Goal: Transaction & Acquisition: Subscribe to service/newsletter

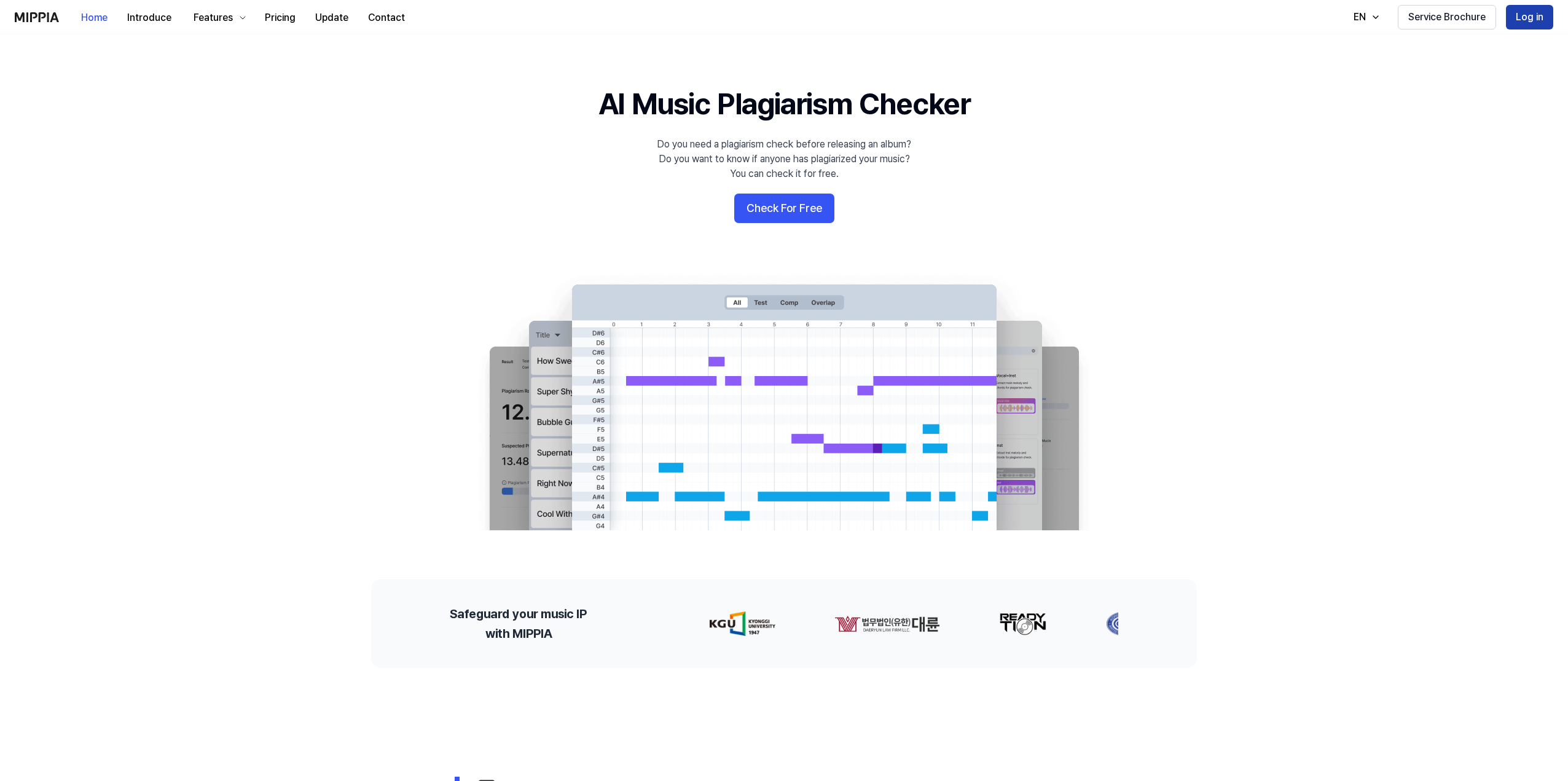
click at [1516, 15] on button "Log in" at bounding box center [1529, 17] width 47 height 25
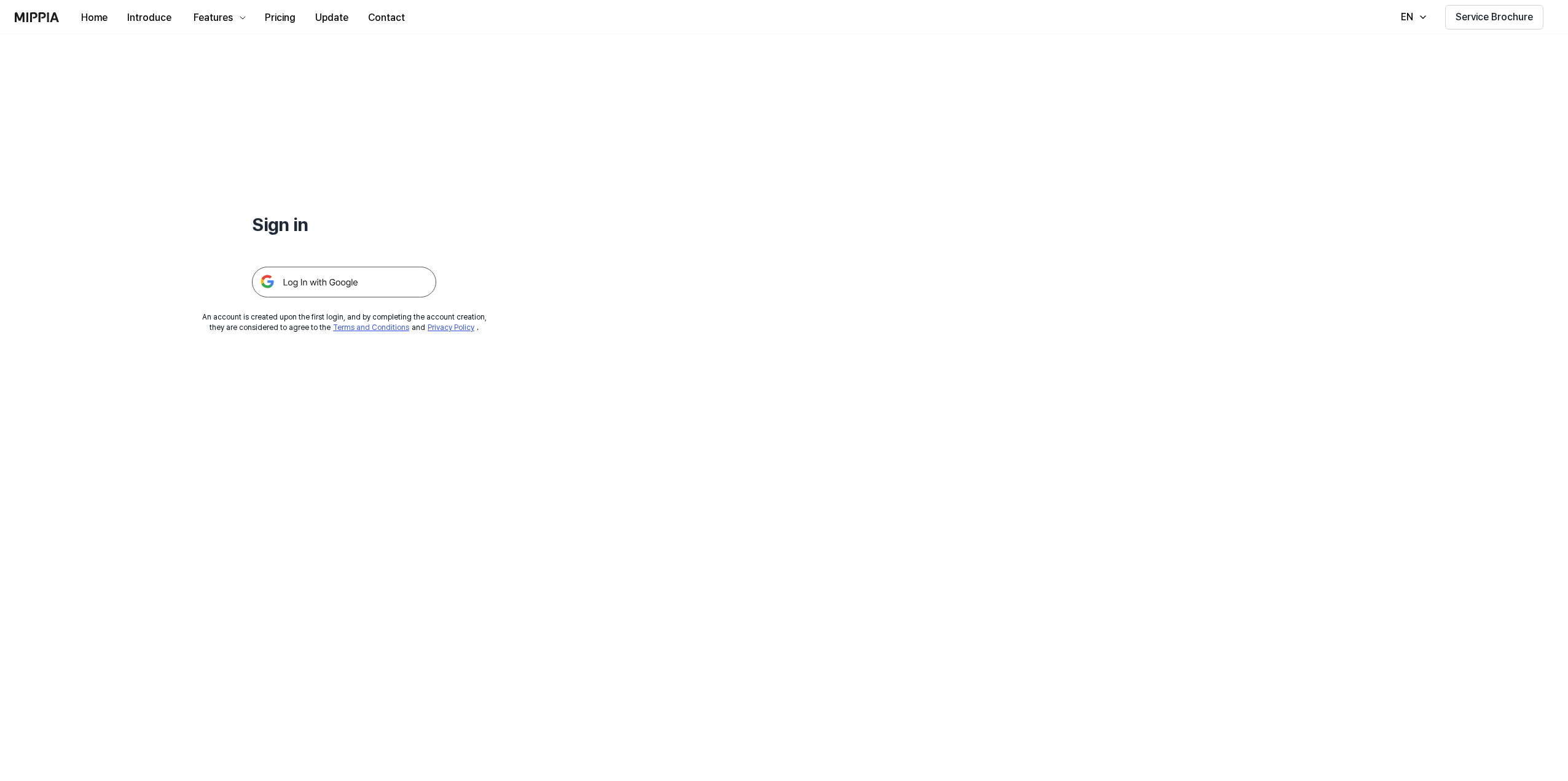
click at [300, 276] on img at bounding box center [344, 282] width 184 height 30
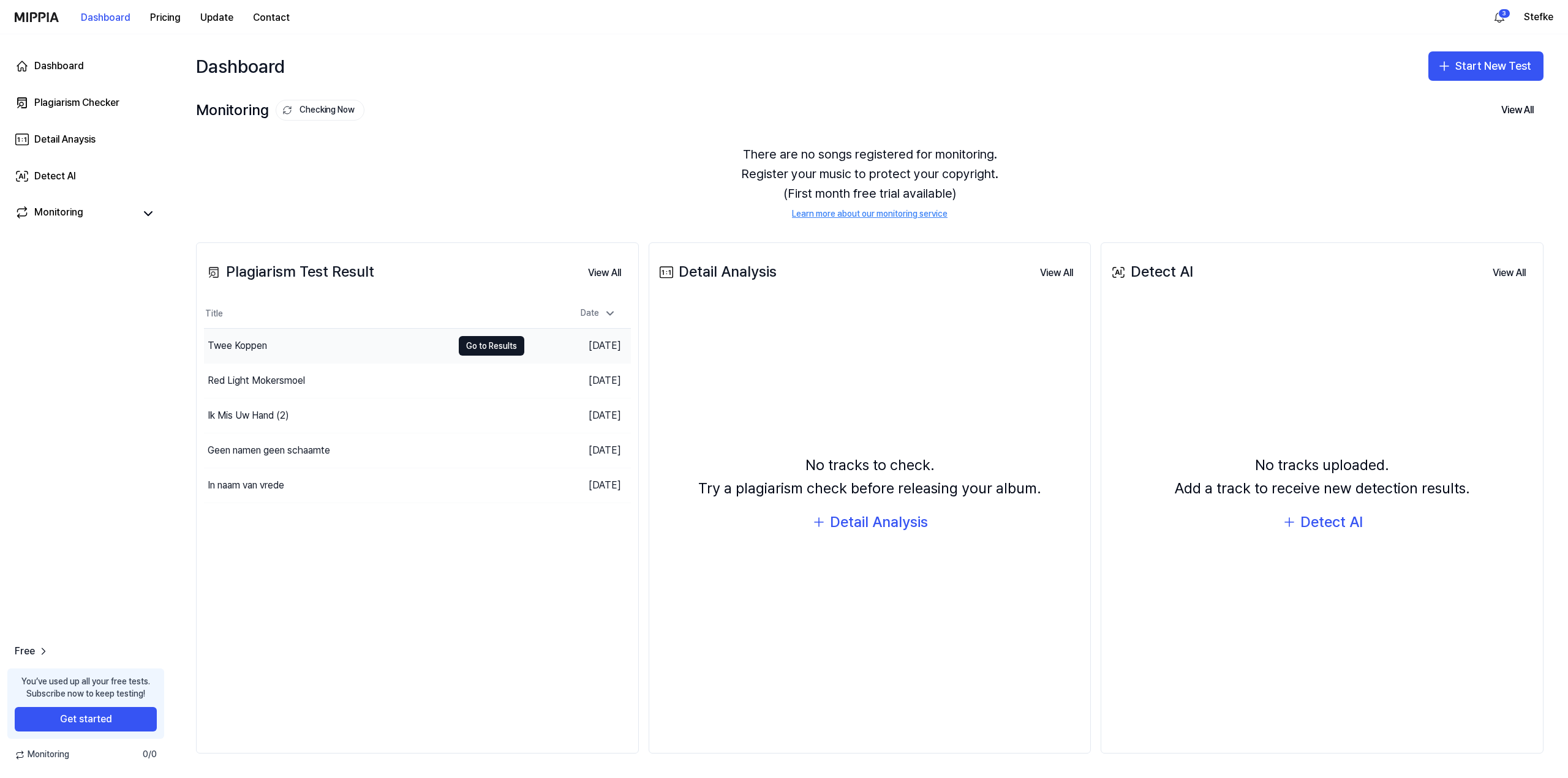
click at [299, 345] on div "Twee Koppen" at bounding box center [327, 346] width 248 height 34
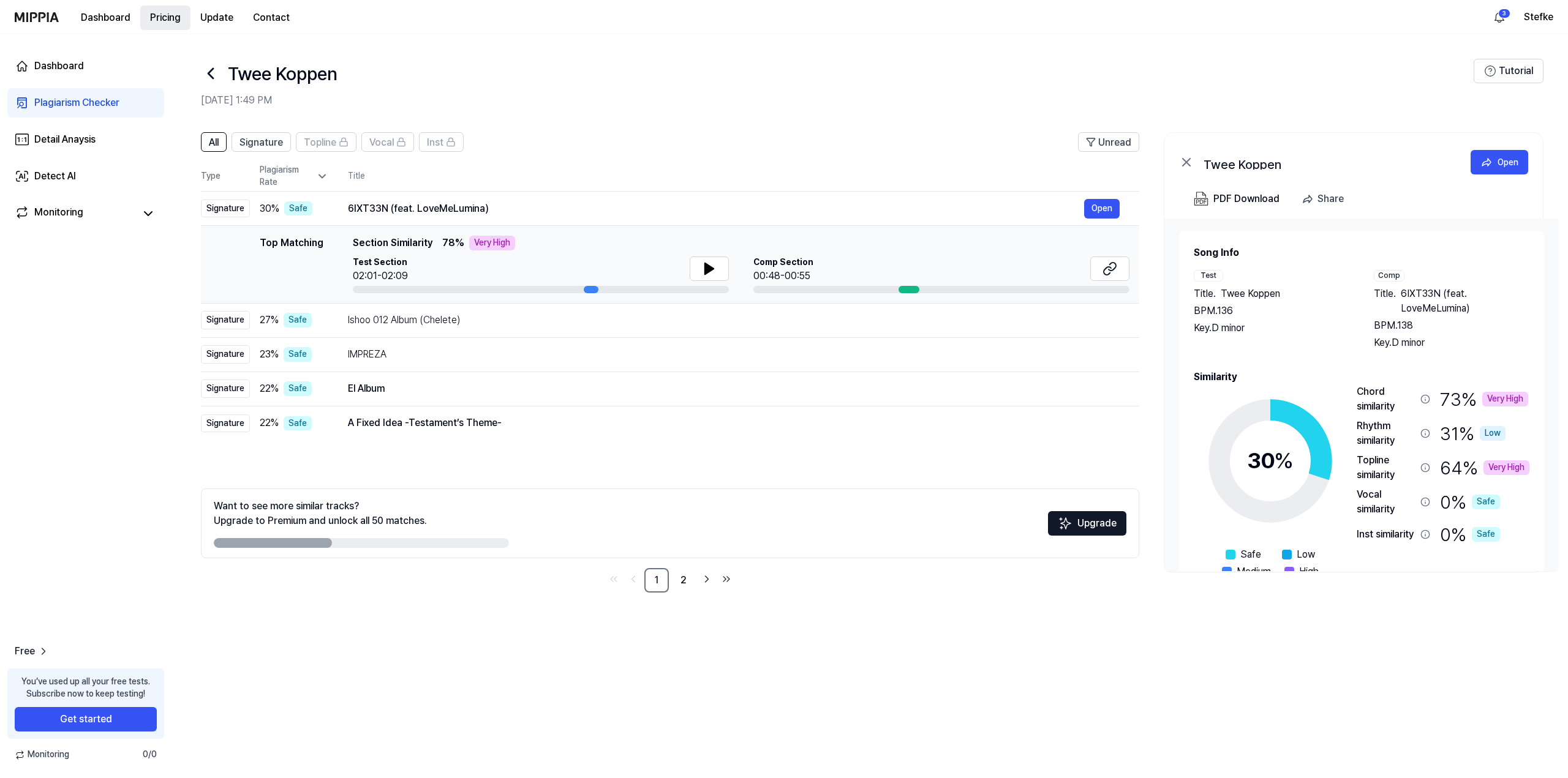
click at [172, 13] on button "Pricing" at bounding box center [165, 18] width 50 height 25
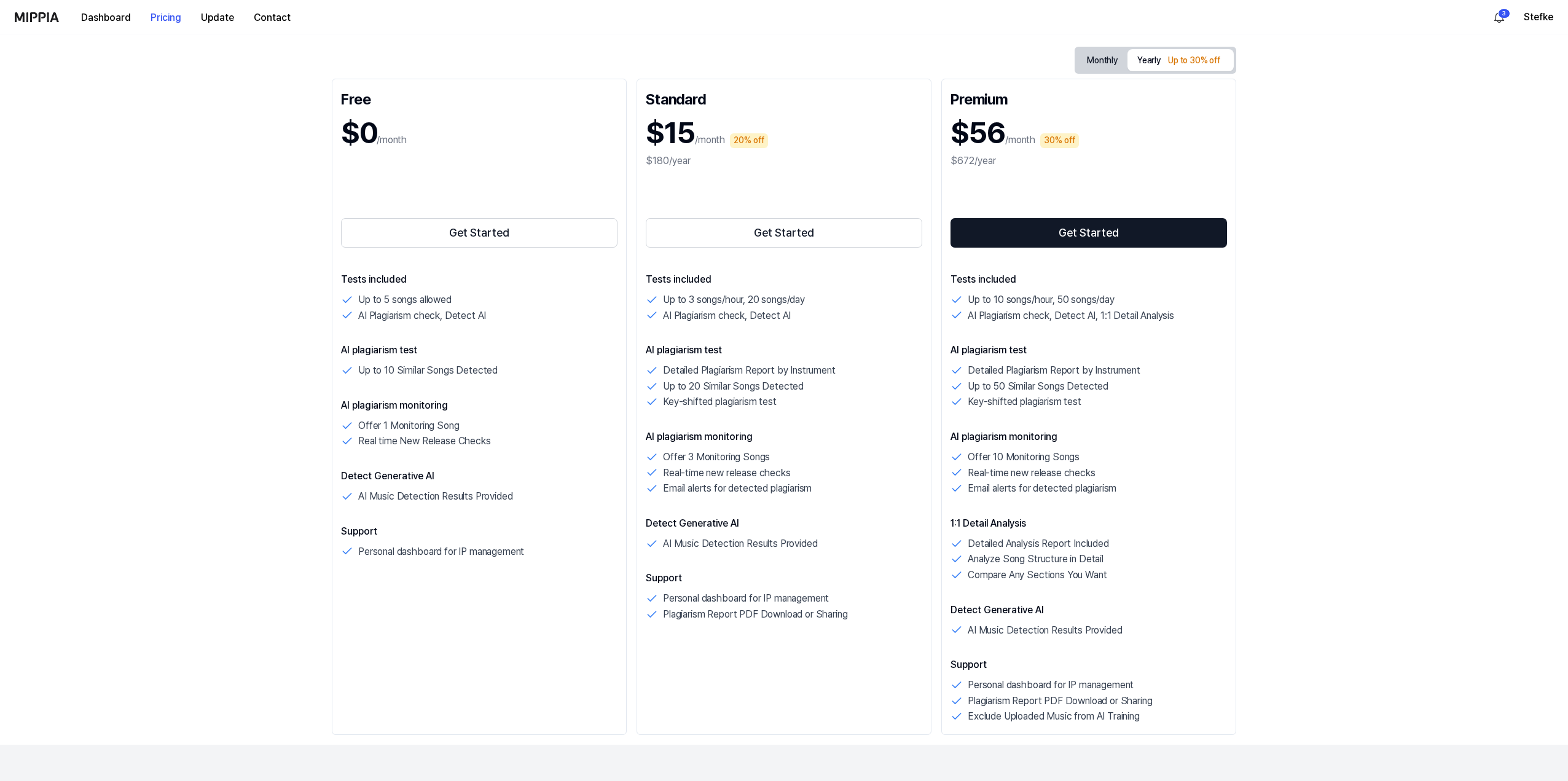
scroll to position [184, 0]
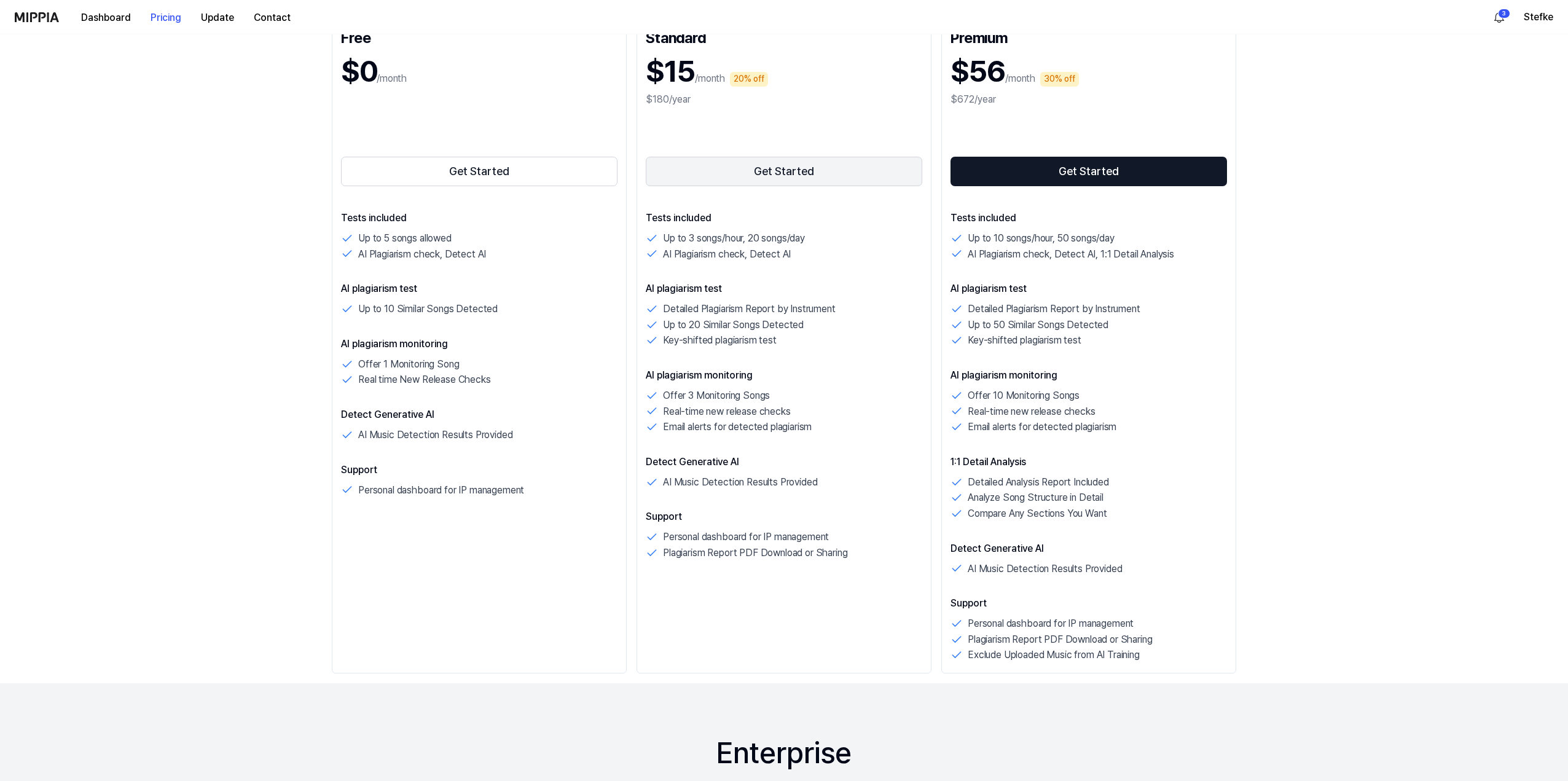
click at [763, 170] on button "Get Started" at bounding box center [783, 171] width 276 height 30
